Goal: Transaction & Acquisition: Purchase product/service

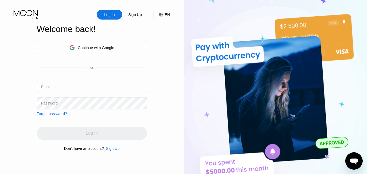
type input "[EMAIL_ADDRESS][DOMAIN_NAME]"
click at [93, 136] on div "Log In" at bounding box center [92, 133] width 110 height 13
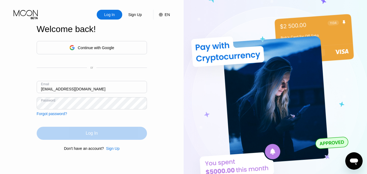
click at [93, 136] on div "Log In" at bounding box center [92, 132] width 12 height 5
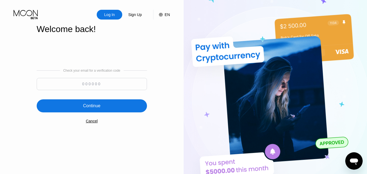
click at [98, 84] on input at bounding box center [92, 84] width 110 height 12
paste input "851620"
type input "851620"
click at [97, 107] on div "Continue" at bounding box center [91, 105] width 17 height 5
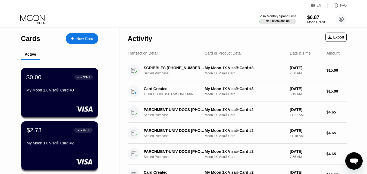
click at [79, 90] on div "My Moon 1X Visa® Card #3" at bounding box center [59, 90] width 66 height 4
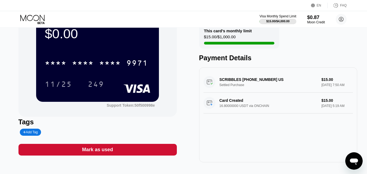
scroll to position [45, 0]
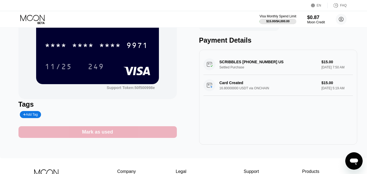
click at [103, 134] on div "Mark as used" at bounding box center [97, 132] width 31 height 6
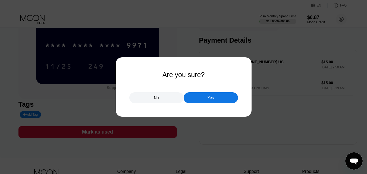
click at [210, 99] on div "Yes" at bounding box center [210, 97] width 6 height 5
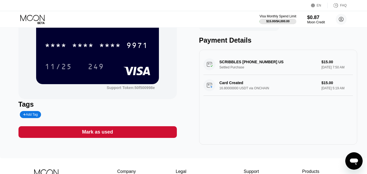
scroll to position [0, 0]
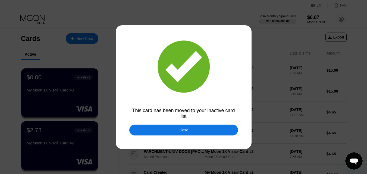
click at [180, 132] on div "Close" at bounding box center [184, 130] width 10 height 4
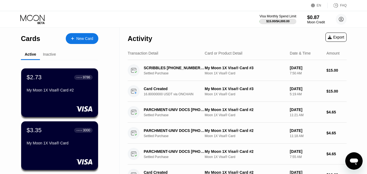
click at [81, 39] on div "New Card" at bounding box center [84, 38] width 17 height 5
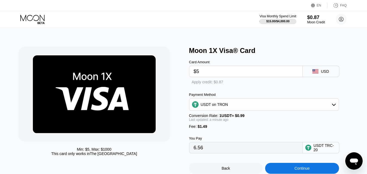
click at [212, 72] on input "$5" at bounding box center [245, 71] width 104 height 11
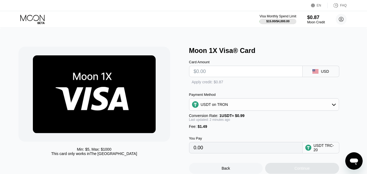
type input "0.00"
type input "$10"
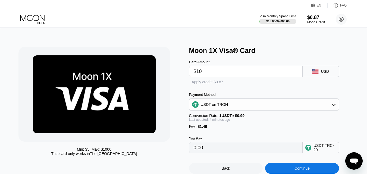
type input "11.61"
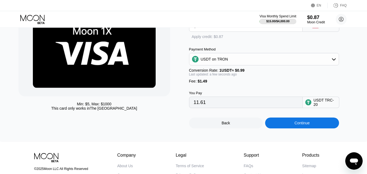
type input "$10"
click at [307, 128] on div "Continue" at bounding box center [302, 122] width 74 height 11
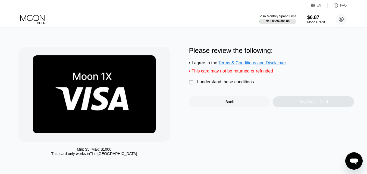
click at [191, 84] on div "" at bounding box center [191, 82] width 5 height 5
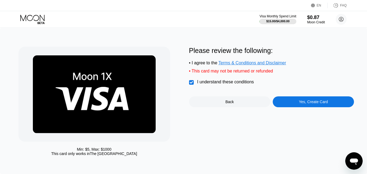
click at [315, 107] on div "Yes, Create Card" at bounding box center [312, 101] width 81 height 11
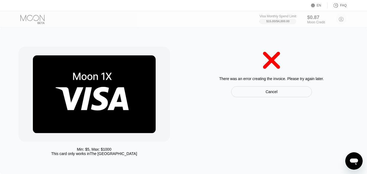
click at [263, 93] on div "Cancel" at bounding box center [271, 91] width 81 height 11
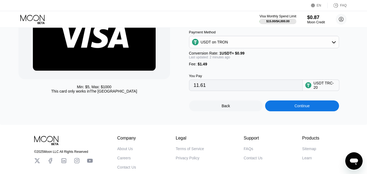
scroll to position [90, 0]
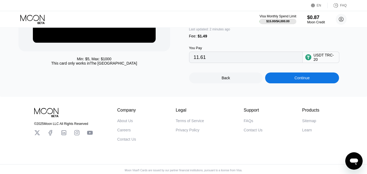
click at [287, 83] on div "Continue" at bounding box center [302, 77] width 74 height 11
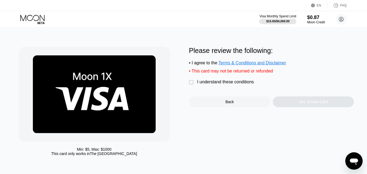
click at [190, 85] on div "" at bounding box center [191, 82] width 5 height 5
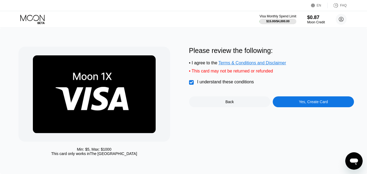
click at [298, 105] on div "Yes, Create Card" at bounding box center [312, 101] width 81 height 11
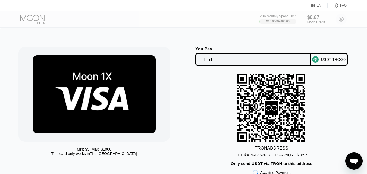
scroll to position [45, 0]
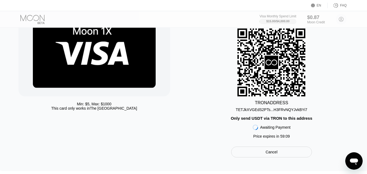
click at [273, 112] on div "TETJkXVGEdS2PTs...H3FRvNQYJvkBYi7" at bounding box center [270, 109] width 71 height 4
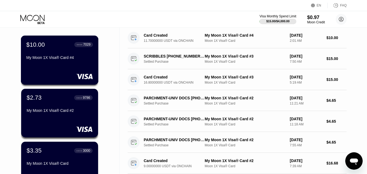
scroll to position [45, 0]
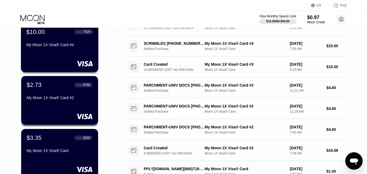
click at [51, 58] on div "$10.00 ● ● ● ● 7029 My Moon 1X Visa® Card #4" at bounding box center [60, 47] width 78 height 49
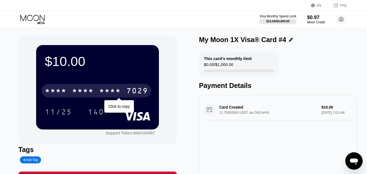
click at [82, 92] on div "* * * *" at bounding box center [83, 91] width 22 height 9
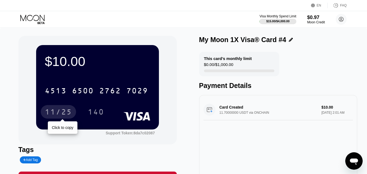
click at [57, 114] on div "11/25" at bounding box center [58, 112] width 27 height 9
